Goal: Transaction & Acquisition: Subscribe to service/newsletter

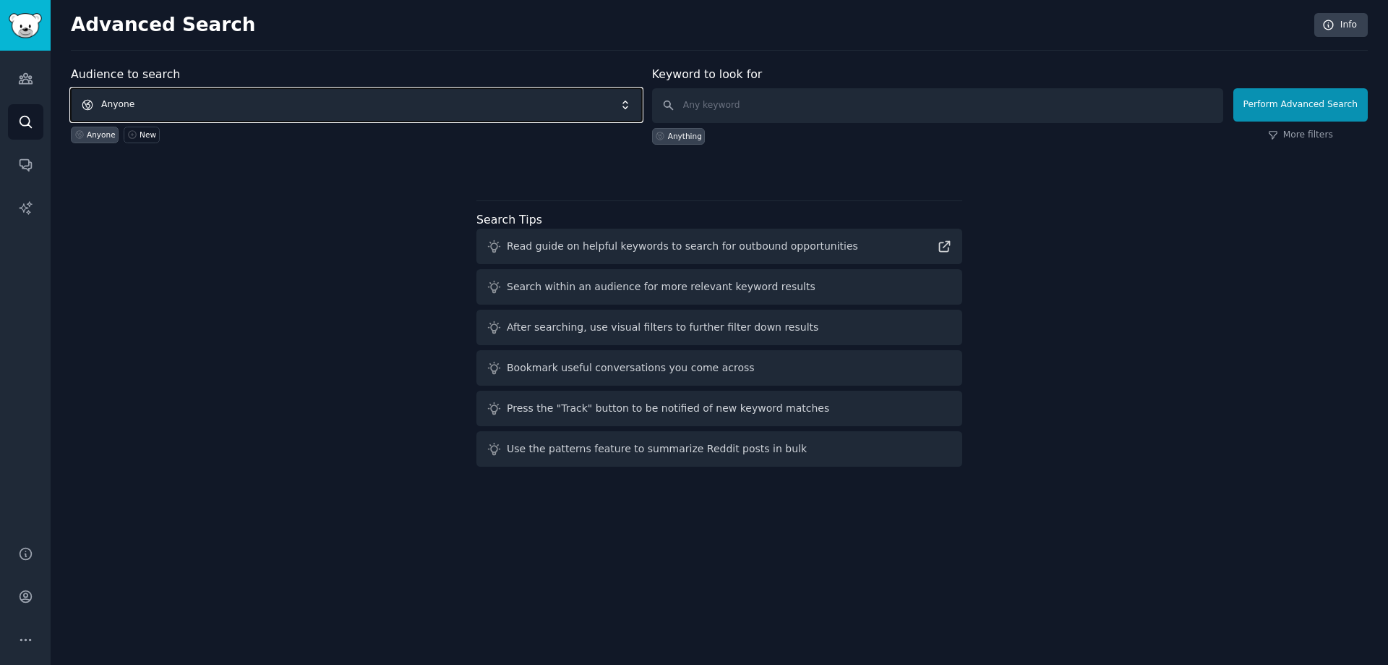
click at [502, 103] on span "Anyone" at bounding box center [356, 104] width 571 height 33
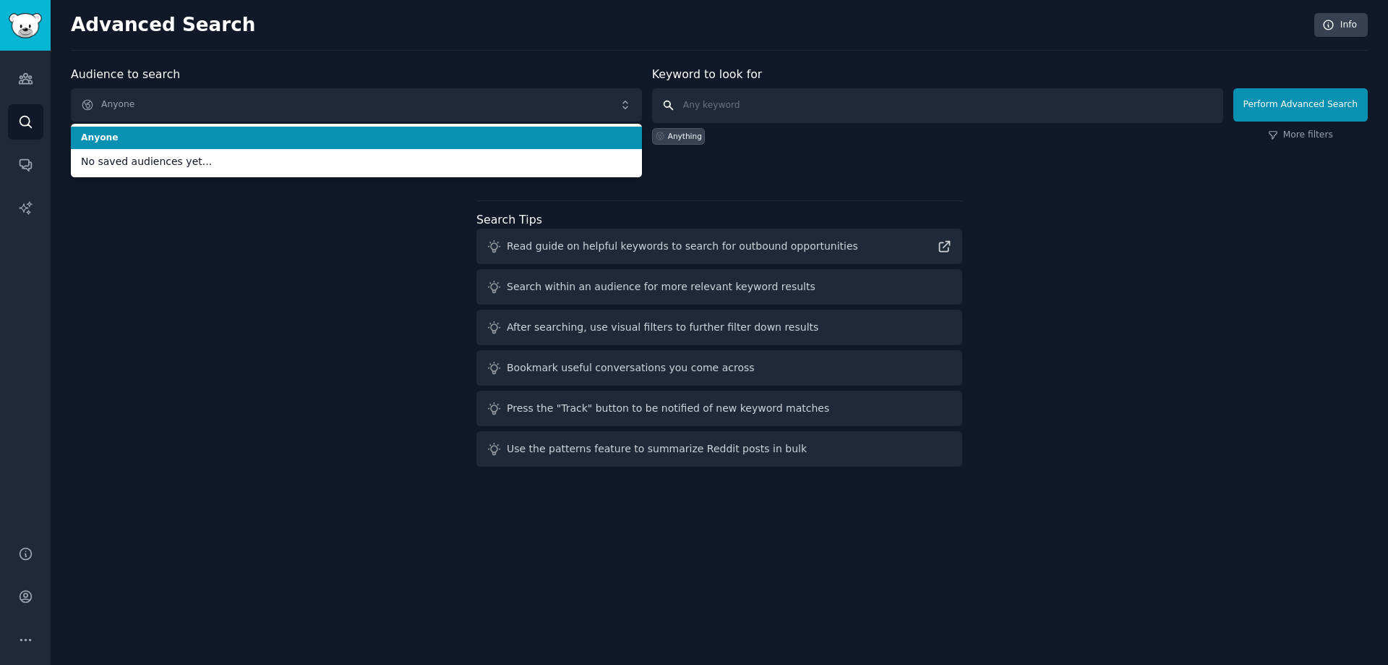
click at [761, 105] on input "text" at bounding box center [937, 105] width 571 height 35
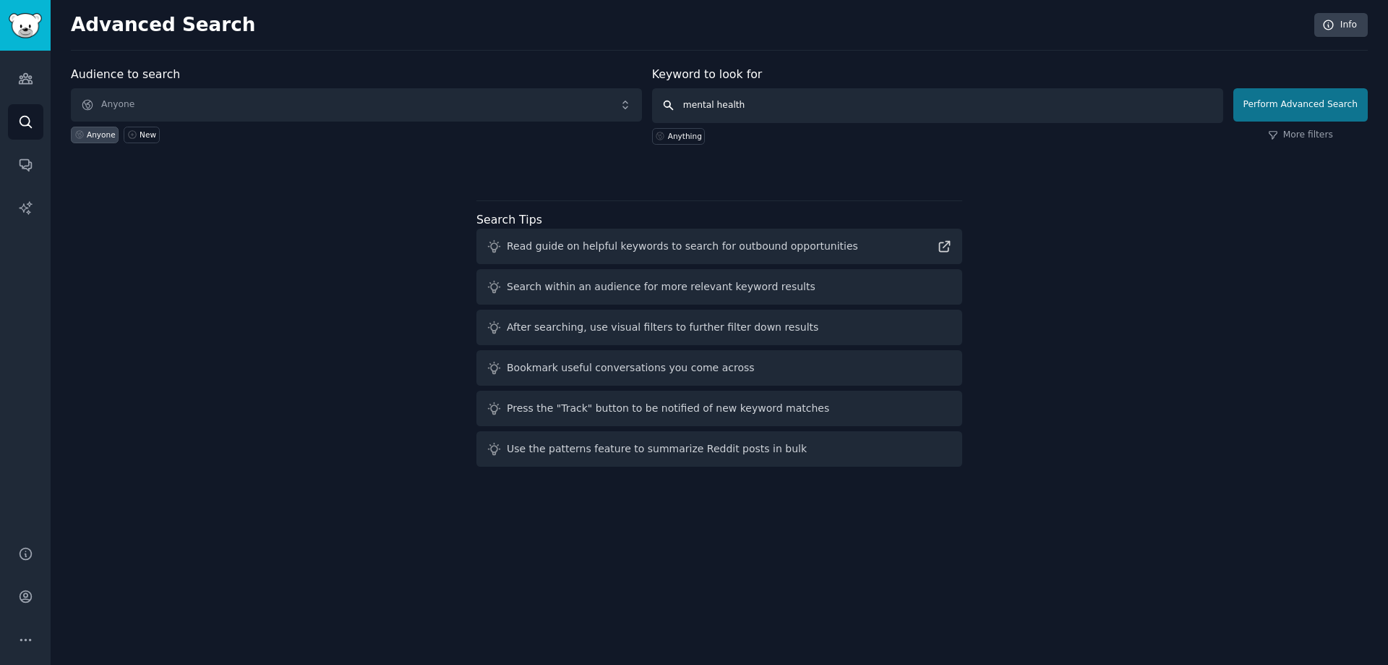
type input "mental health"
click at [1299, 98] on button "Perform Advanced Search" at bounding box center [1301, 104] width 135 height 33
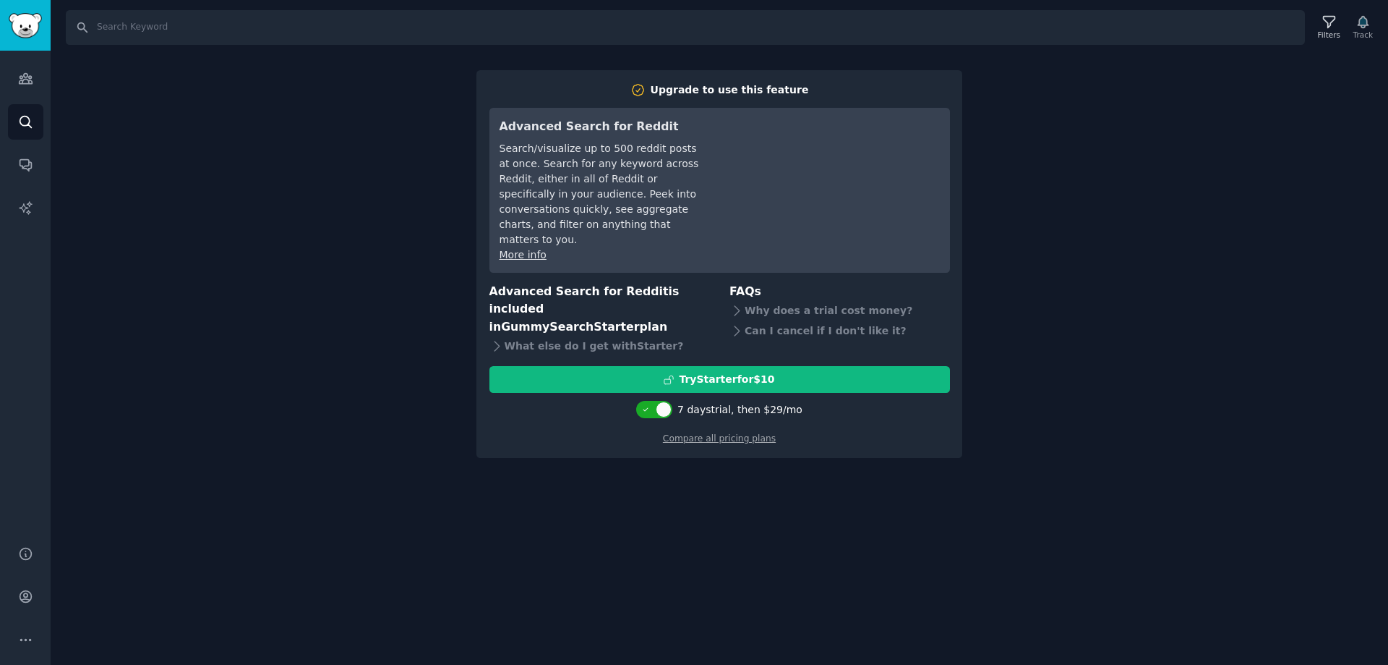
click at [1242, 340] on div "Search Filters Track Upgrade to use this feature Advanced Search for Reddit Sea…" at bounding box center [720, 332] width 1338 height 665
click at [1173, 283] on div "Search Filters Track Upgrade to use this feature Advanced Search for Reddit Sea…" at bounding box center [720, 332] width 1338 height 665
click at [1173, 269] on div "Search Filters Track Upgrade to use this feature Advanced Search for Reddit Sea…" at bounding box center [720, 332] width 1338 height 665
click at [239, 103] on div "Search Filters Track Upgrade to use this feature Advanced Search for Reddit Sea…" at bounding box center [720, 332] width 1338 height 665
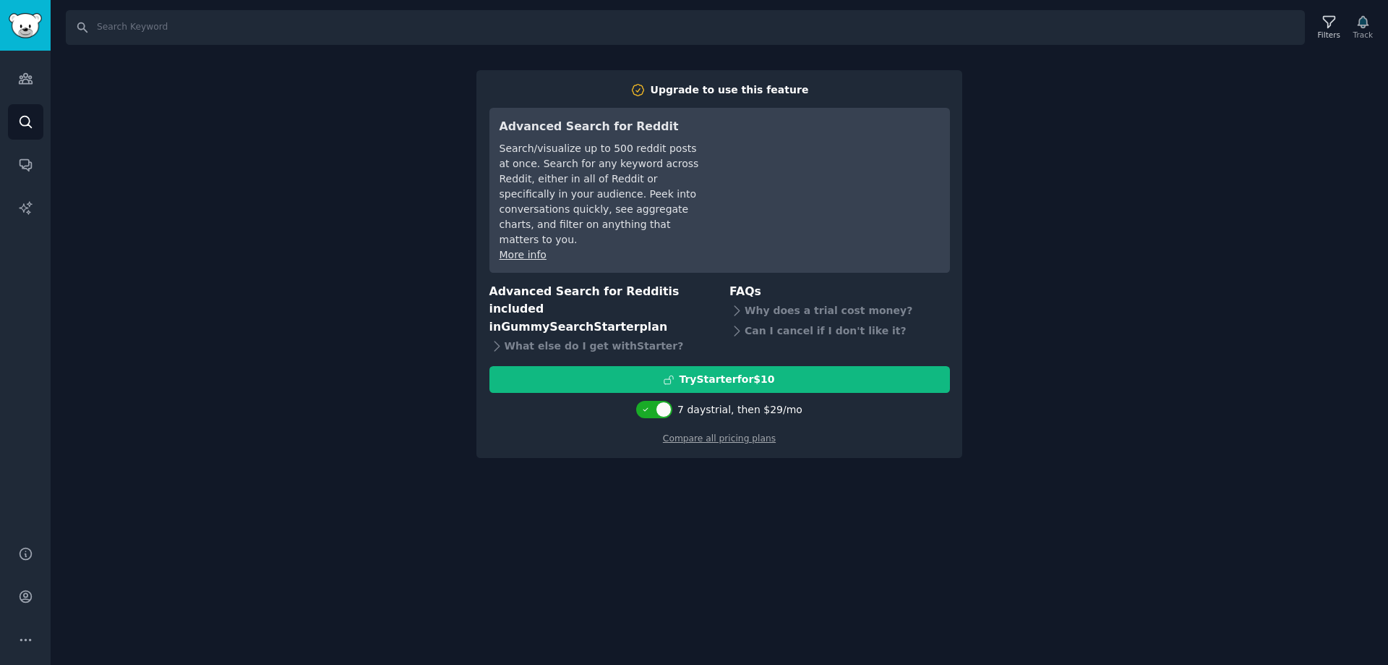
click at [1169, 179] on div "Search Filters Track Upgrade to use this feature Advanced Search for Reddit Sea…" at bounding box center [720, 332] width 1338 height 665
click at [1161, 372] on div "Search Filters Track Upgrade to use this feature Advanced Search for Reddit Sea…" at bounding box center [720, 332] width 1338 height 665
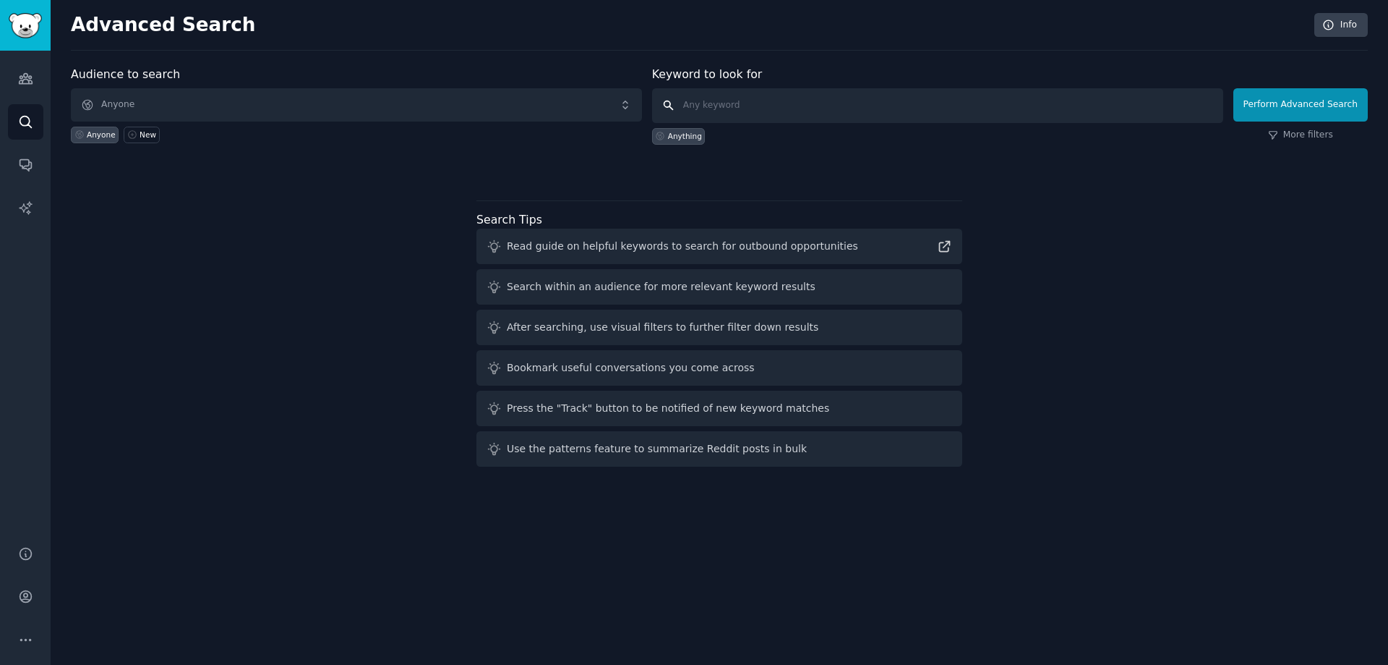
click at [793, 103] on input "text" at bounding box center [937, 105] width 571 height 35
type input "mental health"
click button "Perform Advanced Search" at bounding box center [1301, 104] width 135 height 33
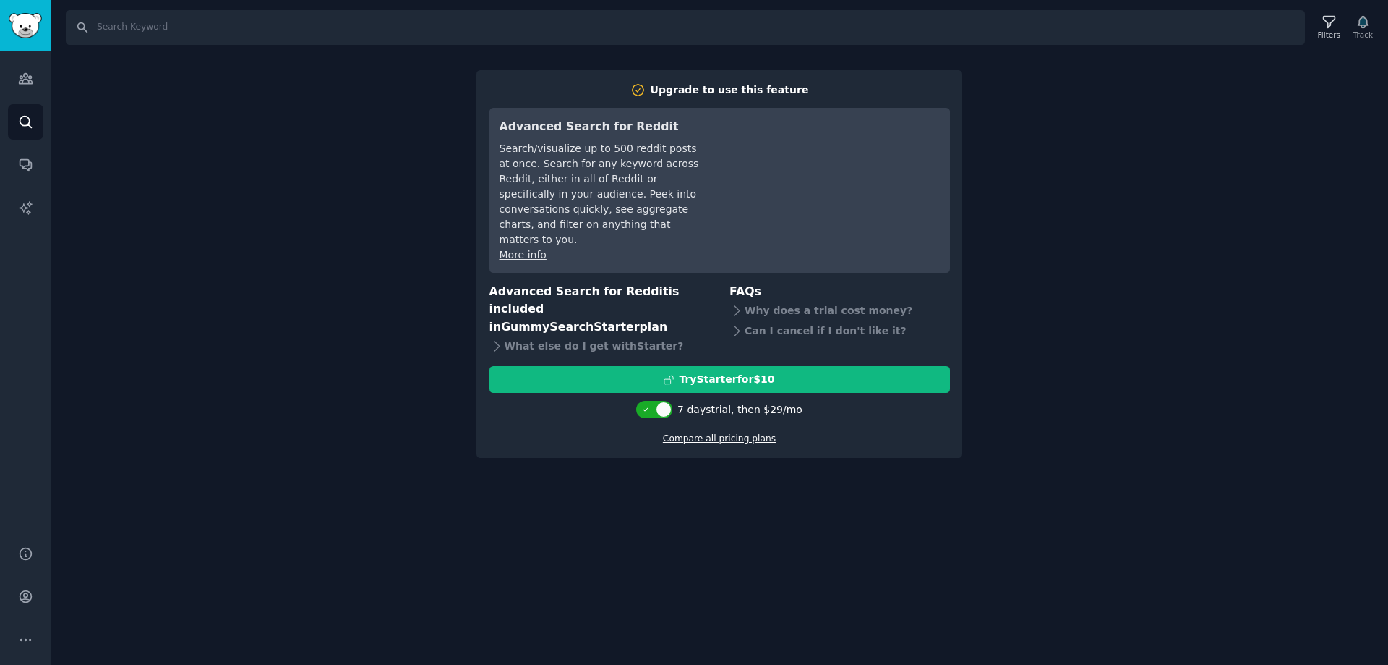
click at [748, 433] on link "Compare all pricing plans" at bounding box center [719, 438] width 113 height 10
